Goal: Transaction & Acquisition: Purchase product/service

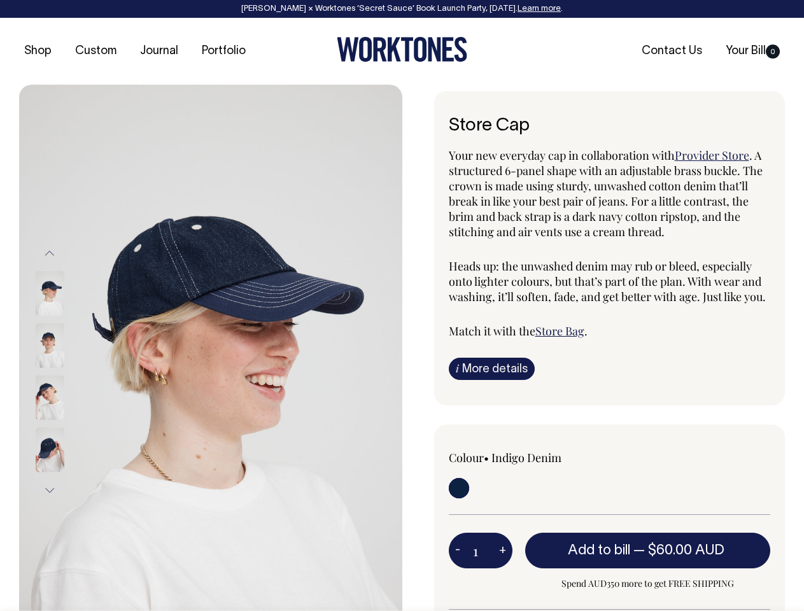
click at [211, 348] on img at bounding box center [210, 372] width 383 height 574
click at [67, 372] on div at bounding box center [67, 398] width 64 height 52
click at [50, 253] on button "Previous" at bounding box center [49, 253] width 19 height 29
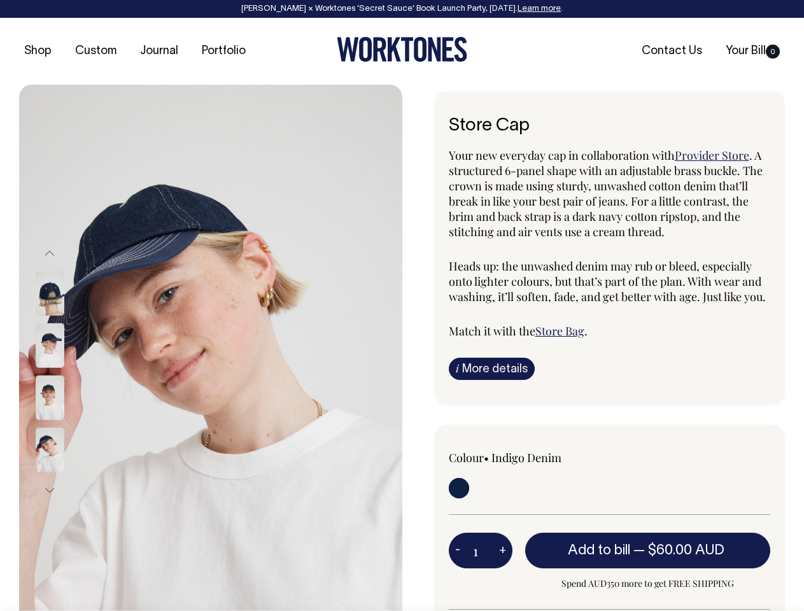
click at [67, 424] on div at bounding box center [67, 450] width 64 height 52
click at [50, 490] on button "Next" at bounding box center [49, 490] width 19 height 29
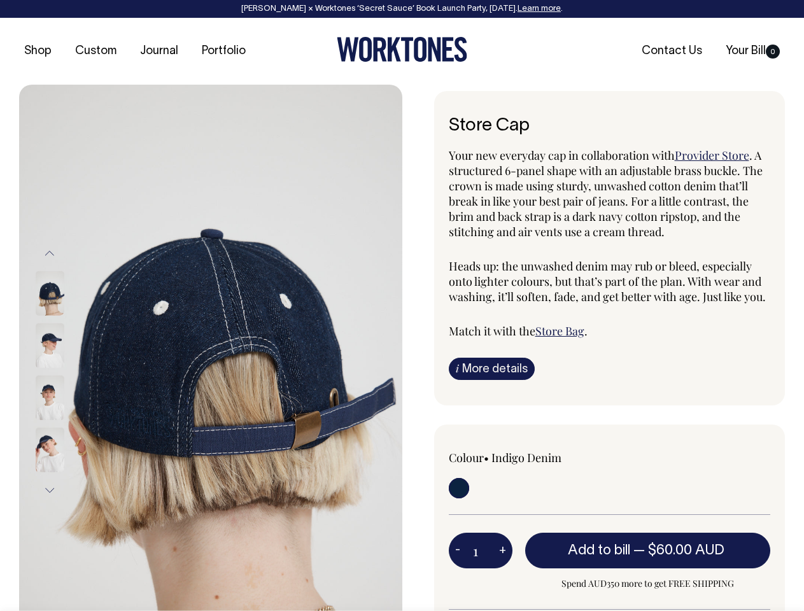
click at [458, 550] on button "-" at bounding box center [458, 550] width 18 height 25
click at [502, 550] on button "+" at bounding box center [503, 550] width 20 height 25
type input "2"
click at [648, 550] on span "— $60.00 AUD" at bounding box center [681, 550] width 94 height 13
